Goal: Register for event/course

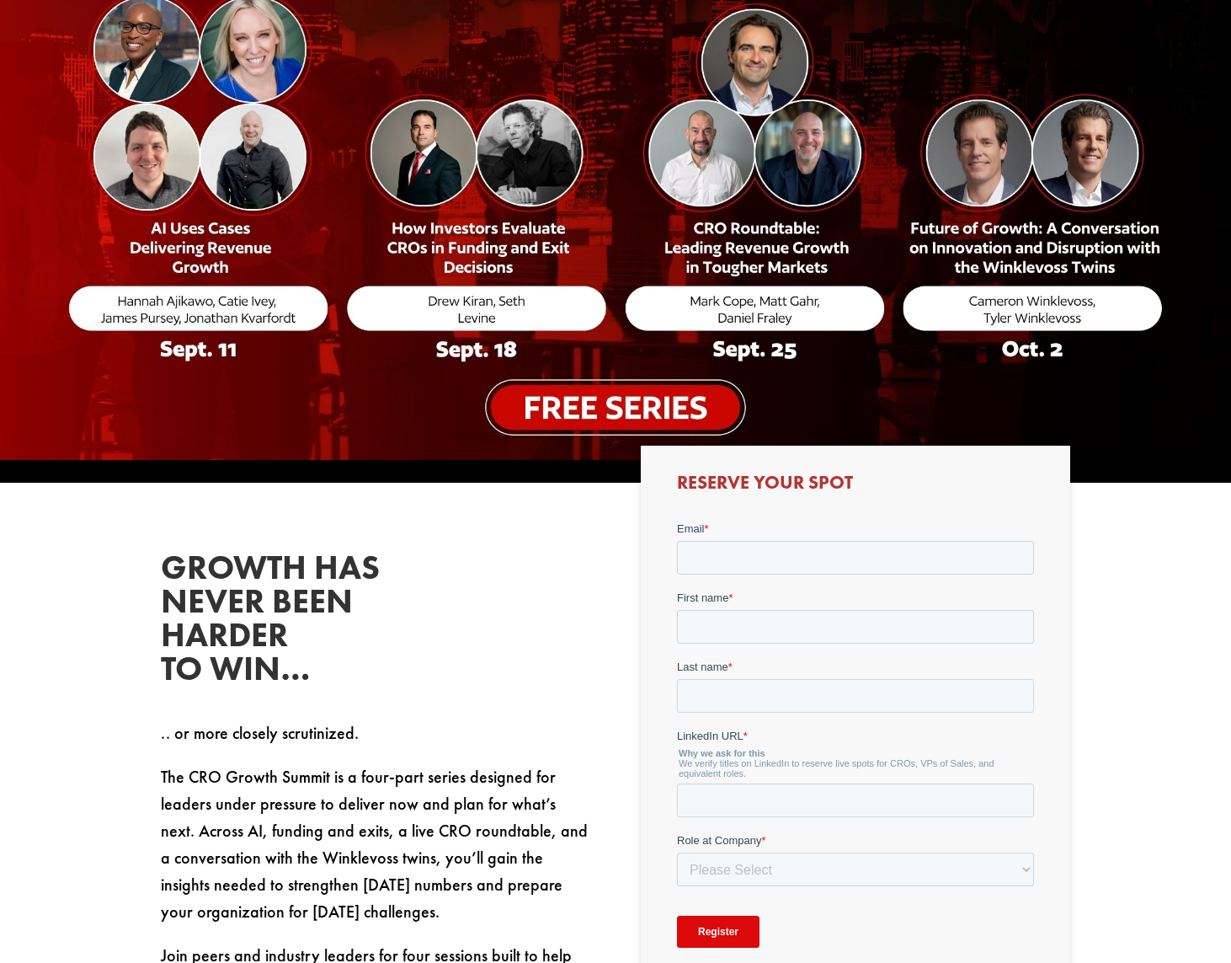
scroll to position [304, 0]
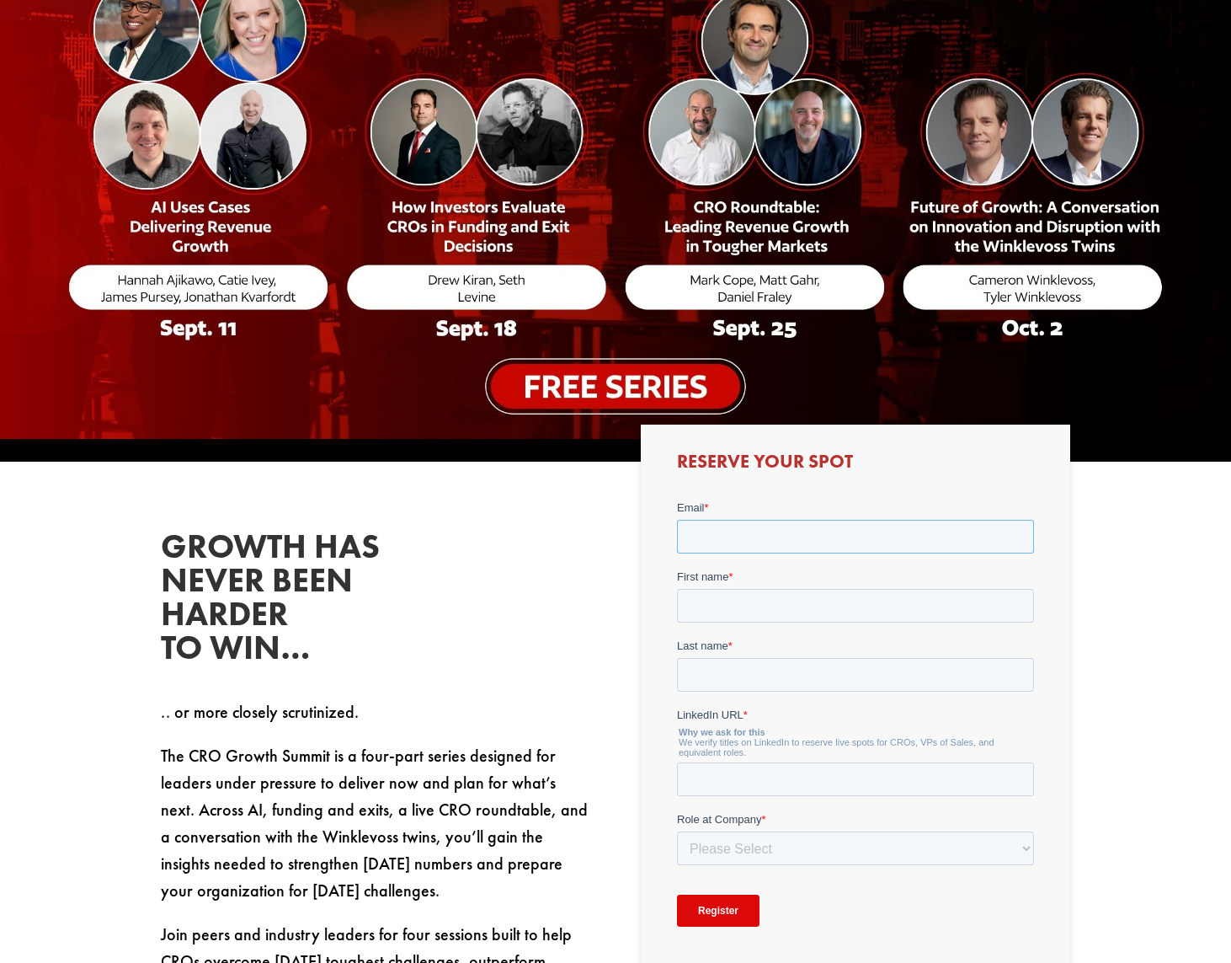
click at [794, 536] on input "Email *" at bounding box center [854, 537] width 357 height 34
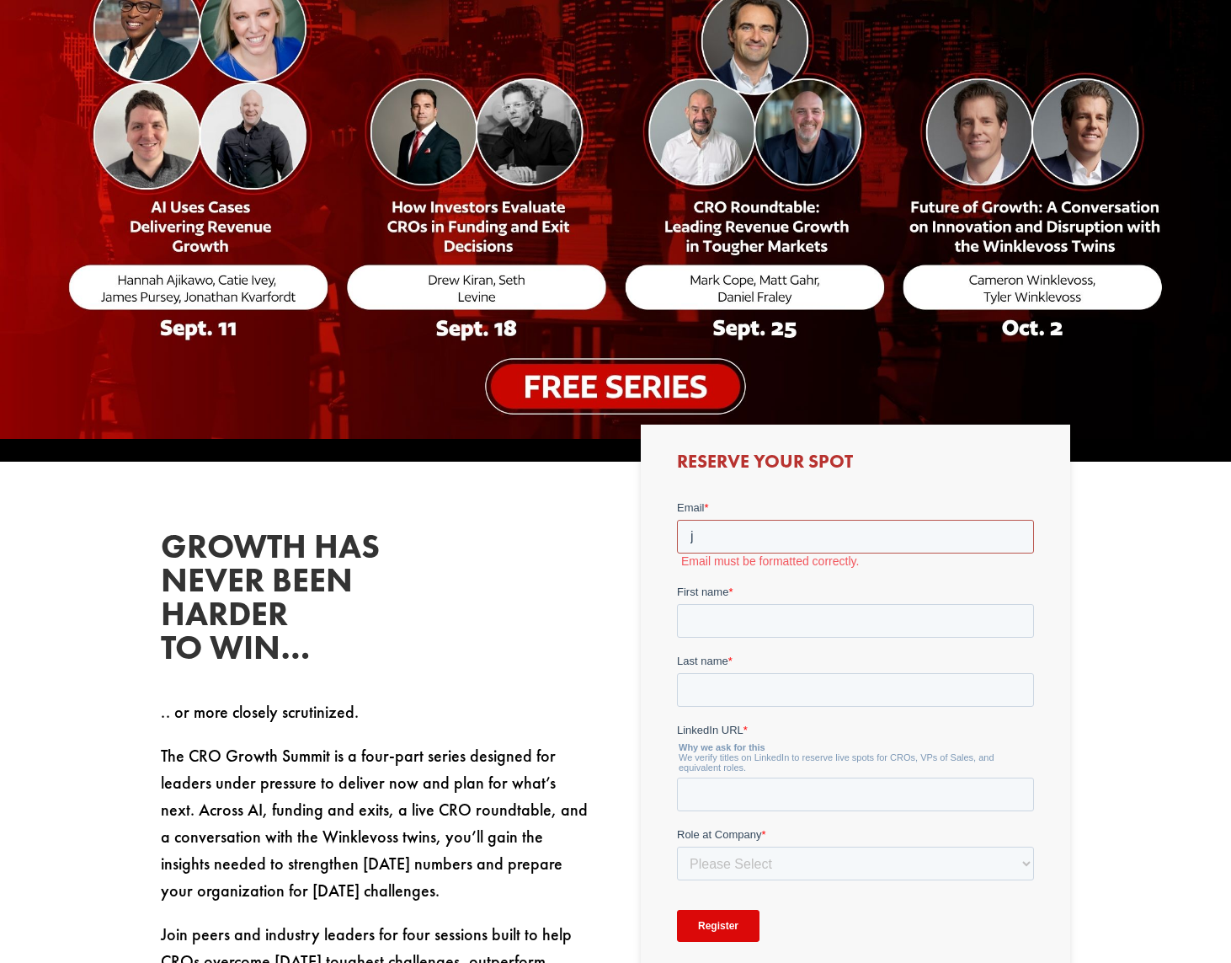
type input "[EMAIL_ADDRESS][DOMAIN_NAME]"
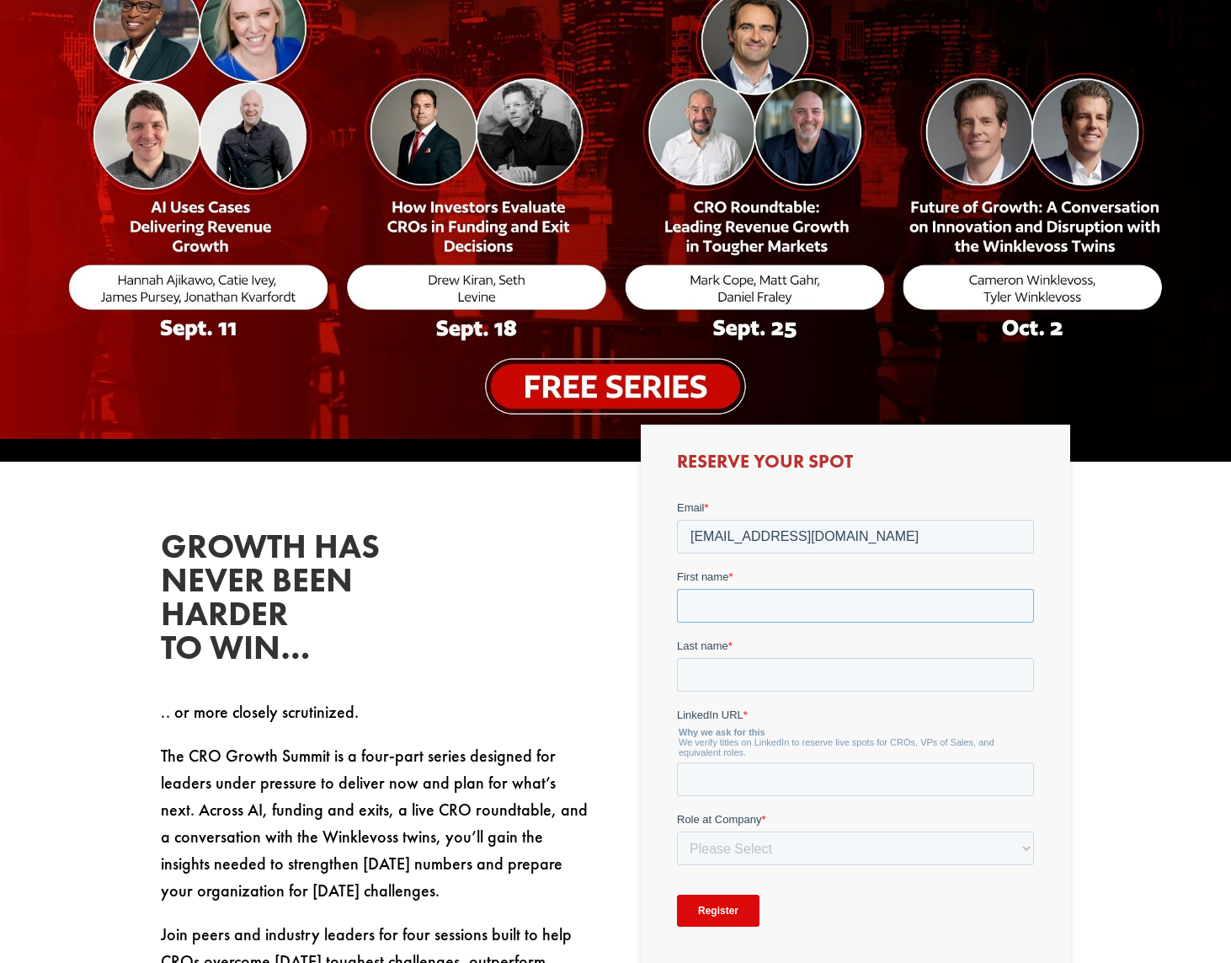
click at [794, 614] on input "First name *" at bounding box center [854, 606] width 357 height 34
type input "[PERSON_NAME]"
type input "Fino"
type input "[DOMAIN_NAME][URL]"
click at [988, 846] on select "Please Select C-Level (CRO, CSO, etc) Senior Leadership (VP of Sales, VP of Ena…" at bounding box center [854, 848] width 357 height 34
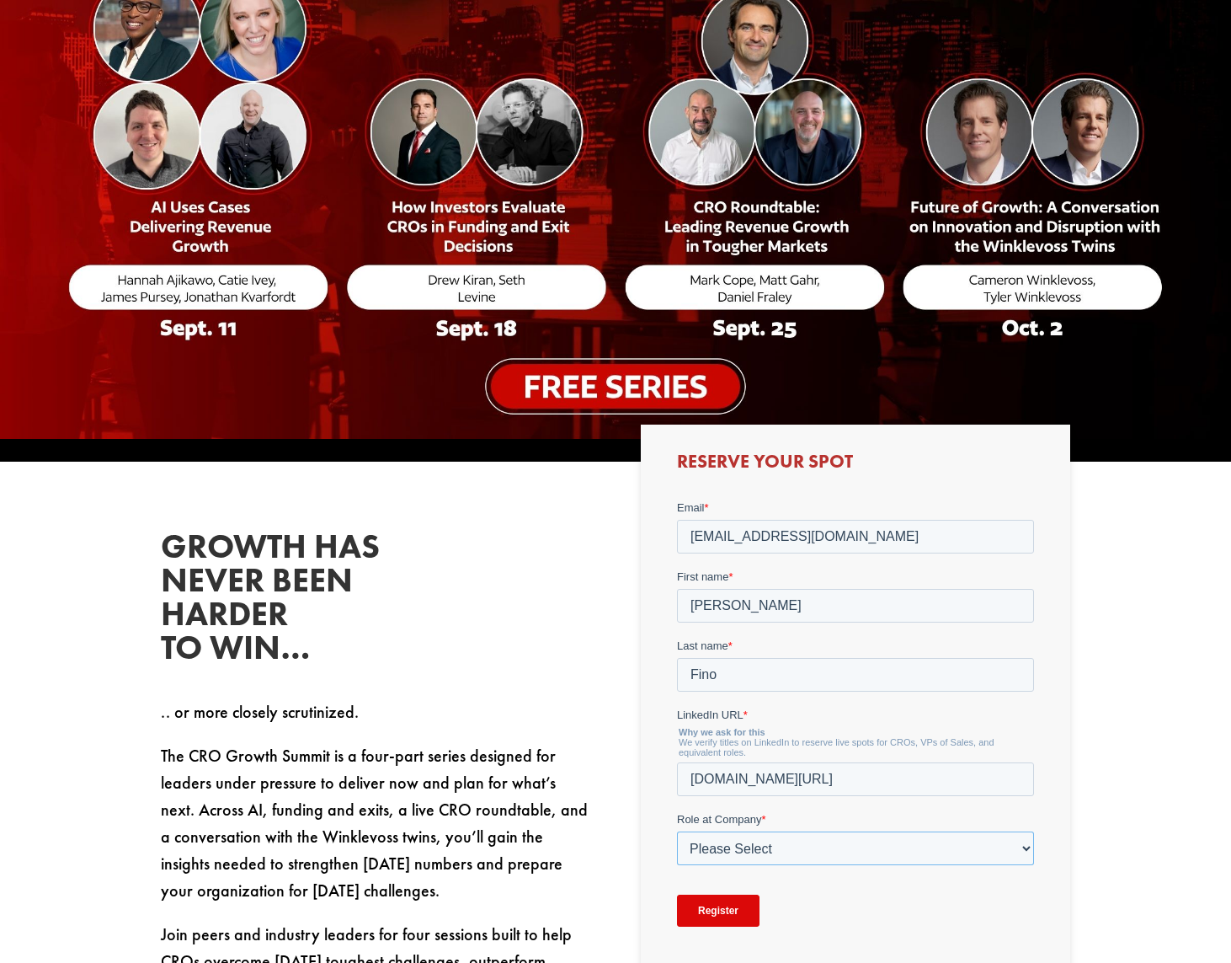
select select "Individual Contributor (AE, SDR, CSM, etc)"
click at [676, 831] on select "Please Select C-Level (CRO, CSO, etc) Senior Leadership (VP of Sales, VP of Ena…" at bounding box center [854, 848] width 357 height 34
click at [728, 908] on input "Register" at bounding box center [717, 910] width 83 height 32
